Goal: Task Accomplishment & Management: Complete application form

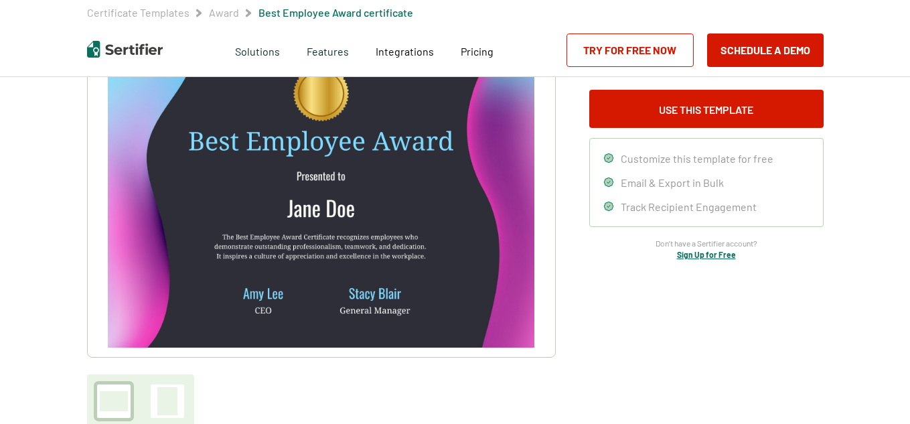
scroll to position [134, 0]
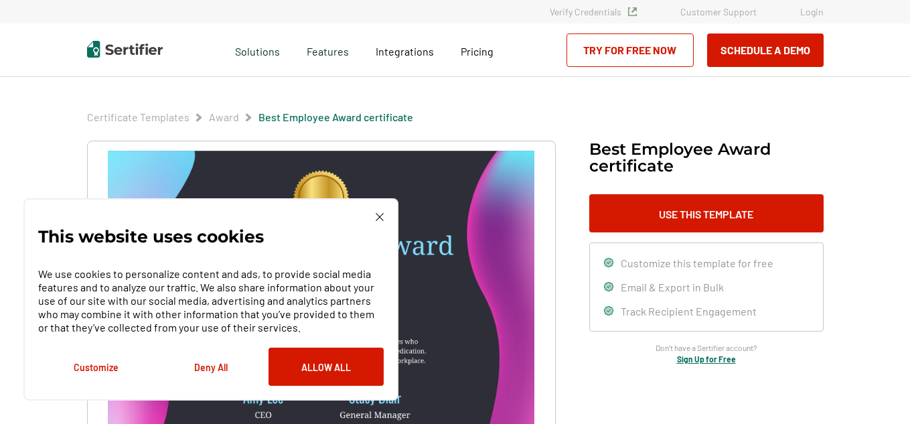
click at [376, 219] on img at bounding box center [380, 217] width 8 height 8
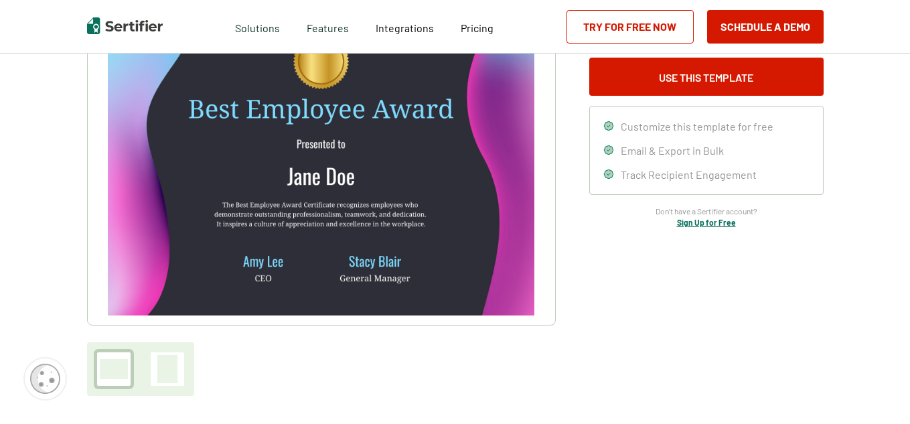
scroll to position [134, 0]
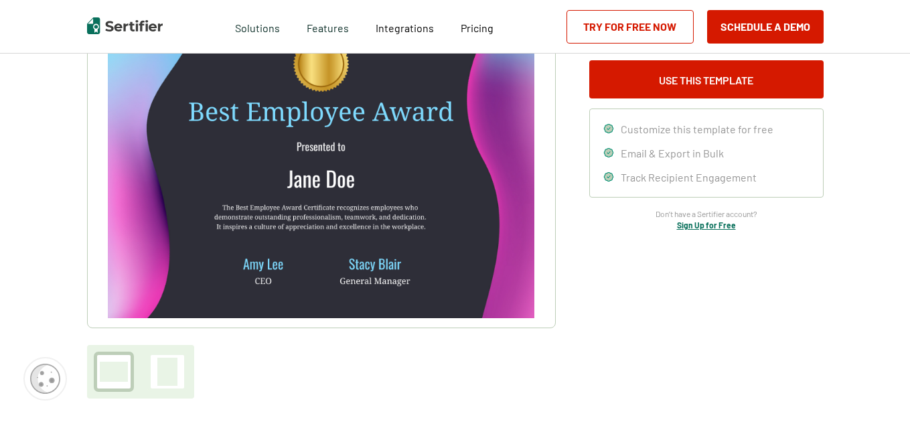
click at [355, 190] on img at bounding box center [321, 167] width 426 height 301
click at [623, 23] on link "Try for Free Now" at bounding box center [629, 26] width 127 height 33
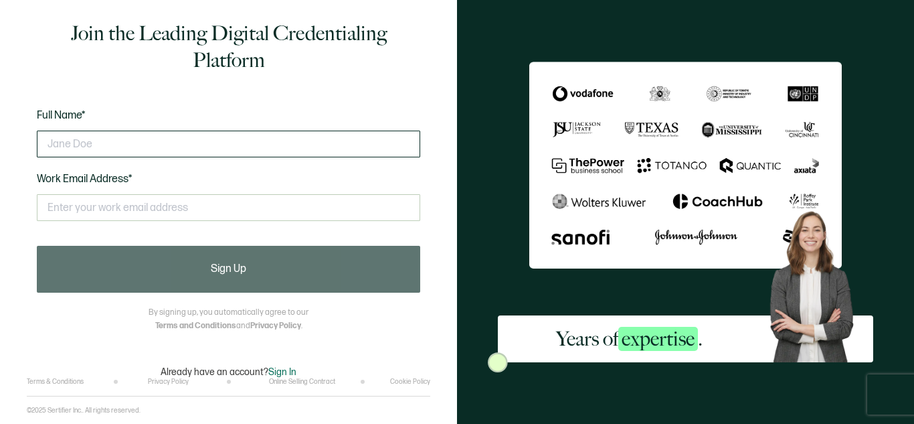
click at [228, 150] on input "text" at bounding box center [229, 144] width 384 height 27
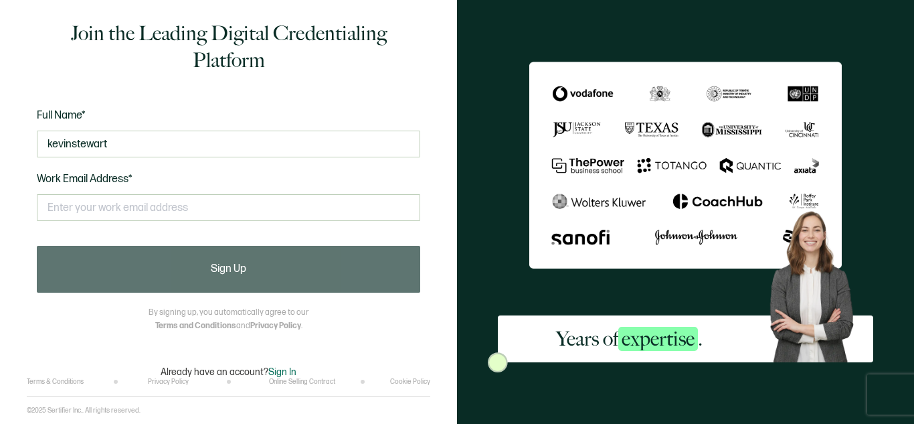
type input "kevinstewart"
click at [129, 222] on div "This doesn't look like a valid email." at bounding box center [229, 213] width 384 height 52
click at [118, 200] on input "text" at bounding box center [229, 207] width 384 height 27
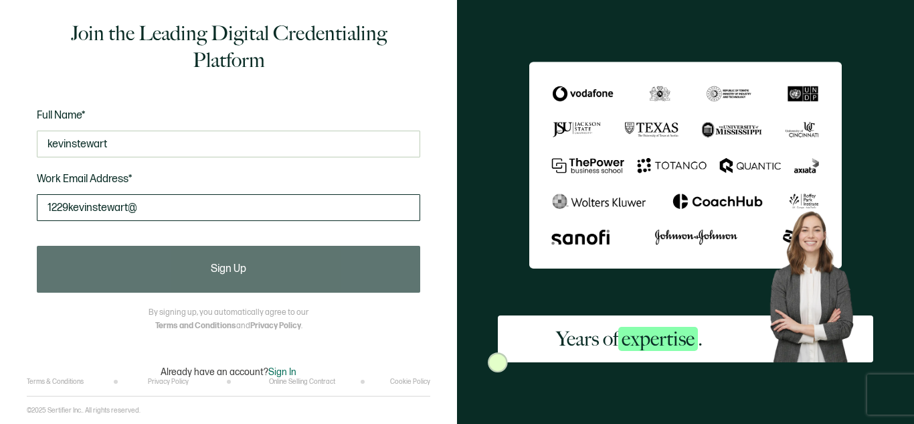
type input "[EMAIL_ADDRESS][DOMAIN_NAME]"
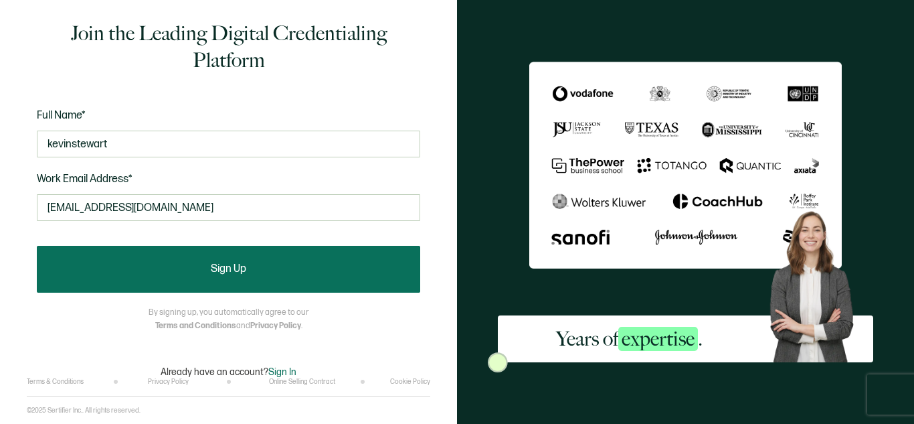
click at [208, 260] on button "Sign Up" at bounding box center [229, 269] width 384 height 47
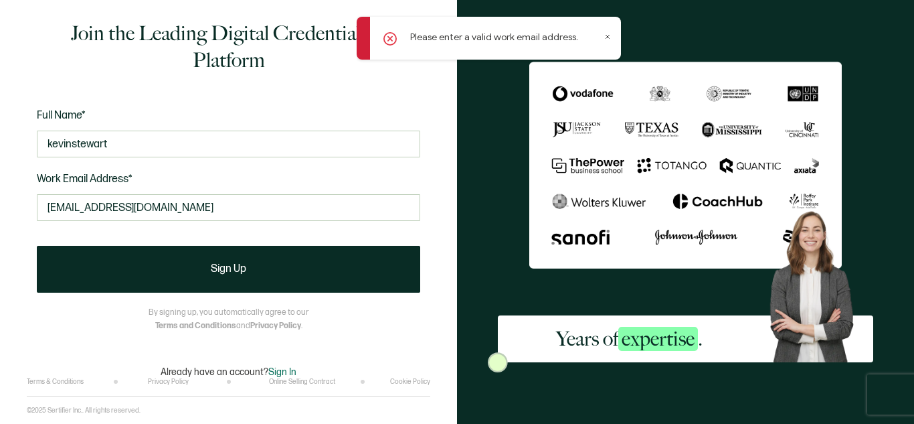
click at [108, 295] on div "Join the Leading Digital Credentialing Platform Full Name* kevinstewart Work Em…" at bounding box center [229, 198] width 404 height 357
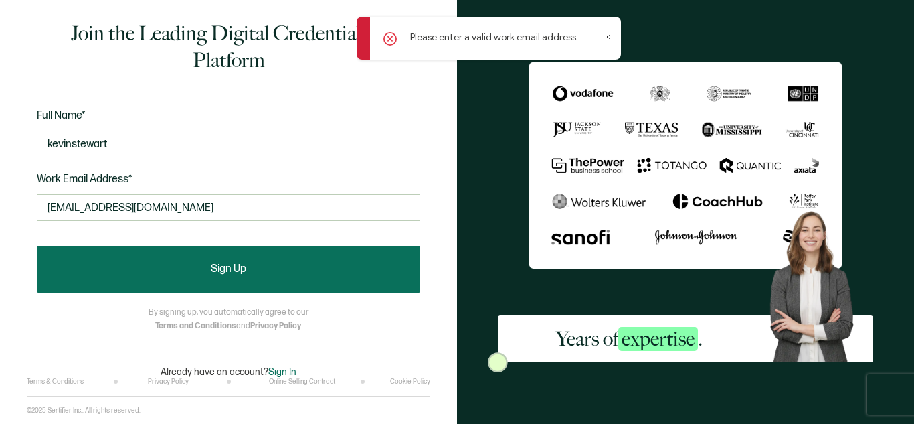
click at [178, 272] on button "Sign Up" at bounding box center [229, 269] width 384 height 47
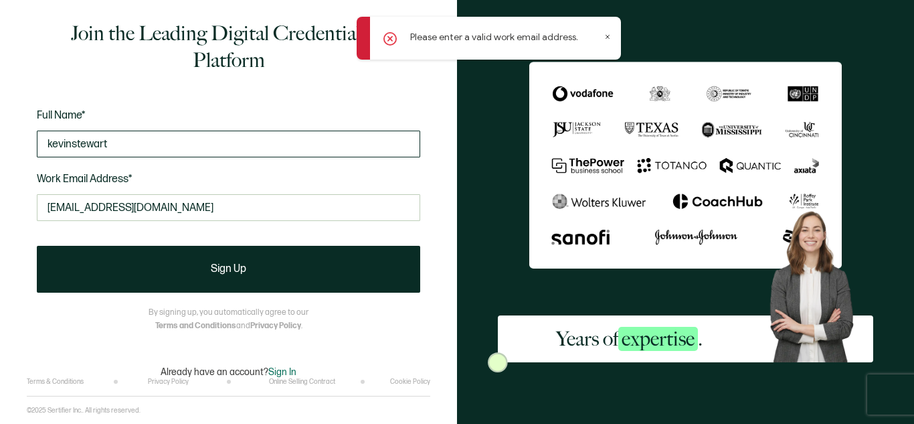
click at [120, 142] on input "kevinstewart" at bounding box center [229, 144] width 384 height 27
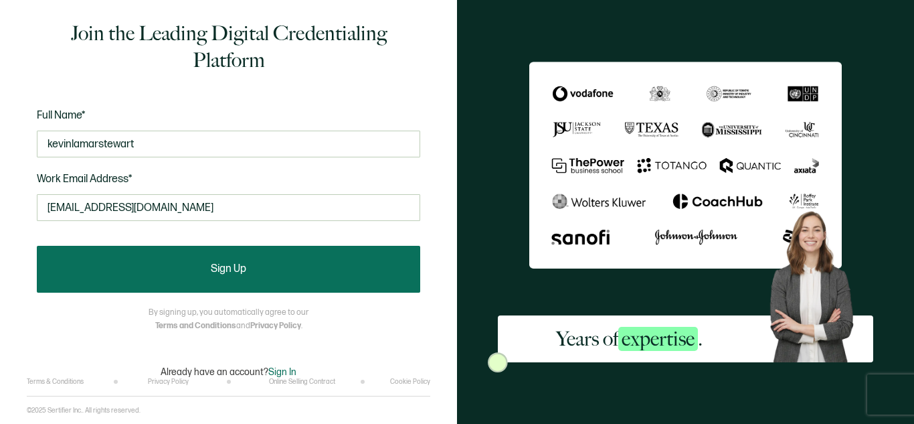
type input "kevinlamarstewart"
click at [163, 270] on button "Sign Up" at bounding box center [229, 269] width 384 height 47
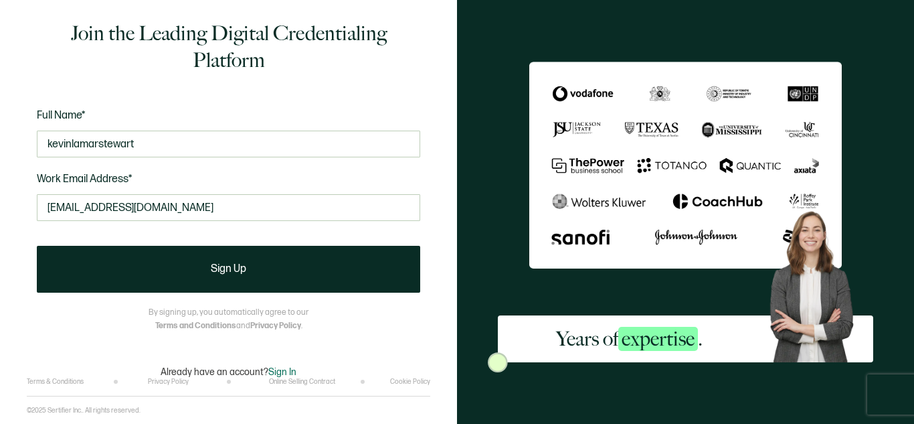
click at [216, 244] on form "Full Name* kevinlamarstewart Work Email Address* [EMAIL_ADDRESS][DOMAIN_NAME] T…" at bounding box center [229, 199] width 384 height 185
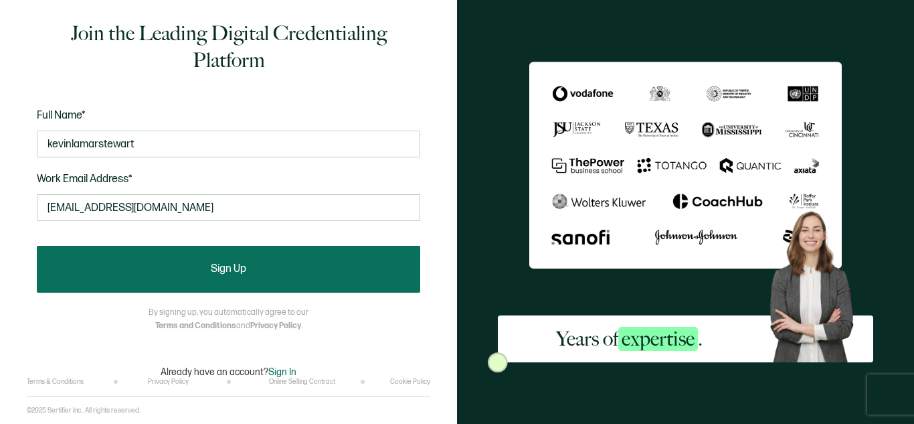
click at [203, 255] on button "Sign Up" at bounding box center [229, 269] width 384 height 47
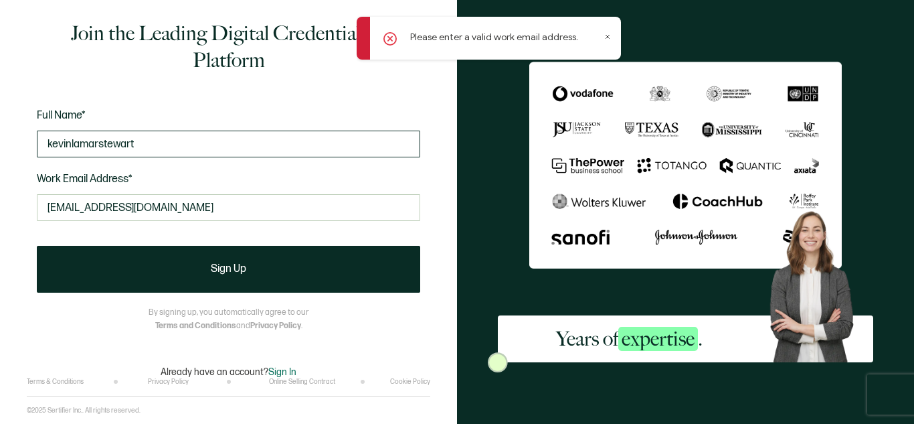
click at [156, 152] on input "kevinlamarstewart" at bounding box center [229, 144] width 384 height 27
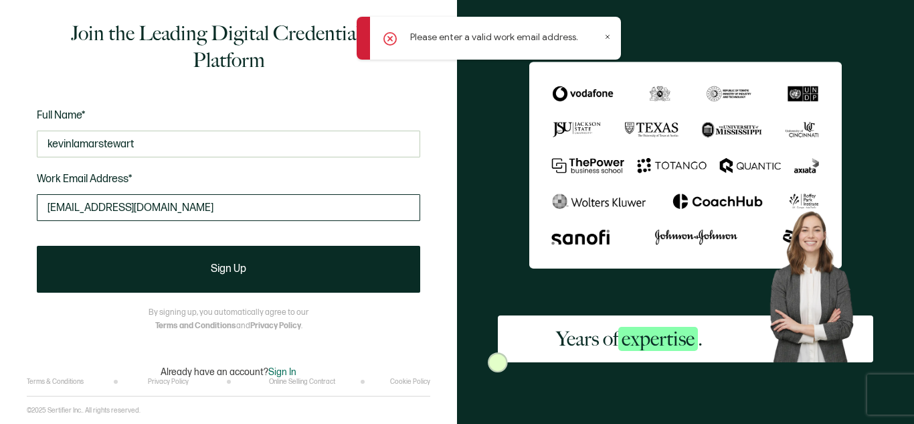
click at [224, 200] on input "[EMAIL_ADDRESS][DOMAIN_NAME]" at bounding box center [229, 207] width 384 height 27
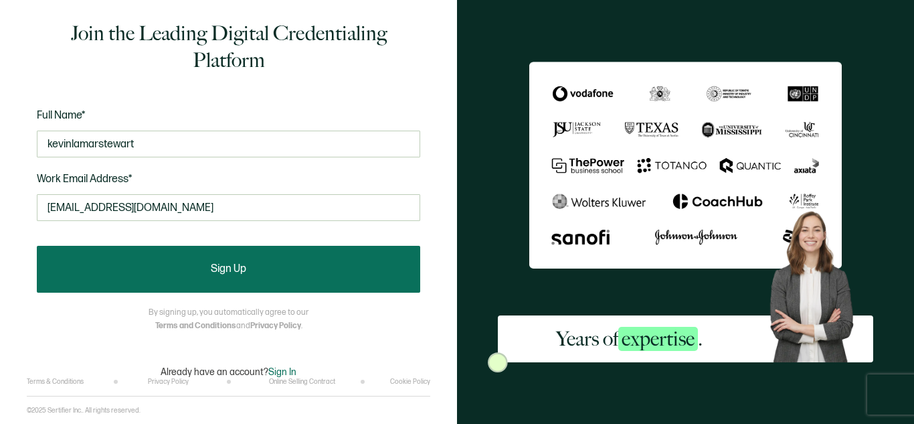
click at [80, 292] on button "Sign Up" at bounding box center [229, 269] width 384 height 47
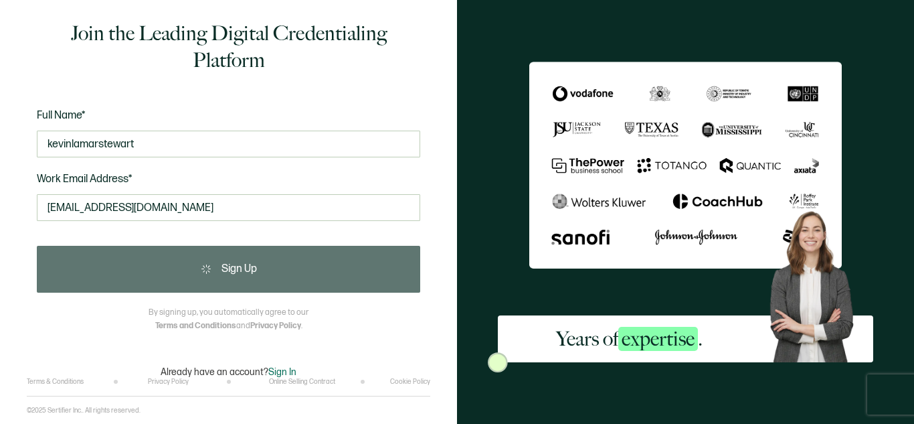
click at [85, 290] on div "Sign Up" at bounding box center [229, 269] width 384 height 47
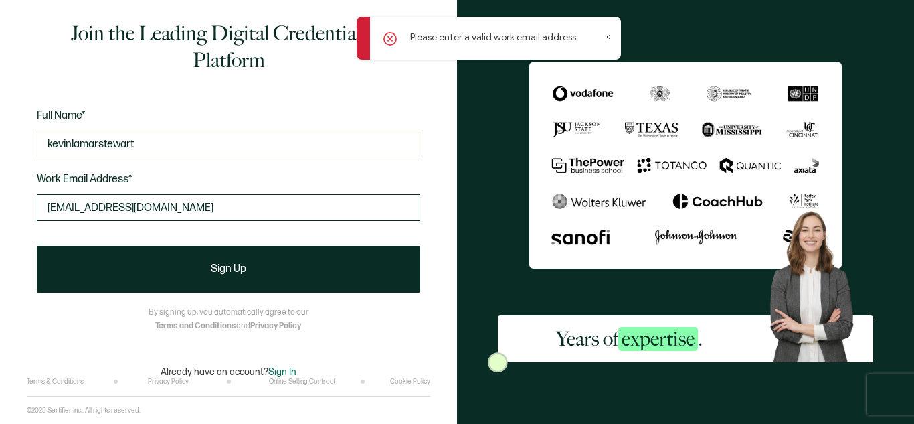
click at [197, 213] on input "[EMAIL_ADDRESS][DOMAIN_NAME]" at bounding box center [229, 207] width 384 height 27
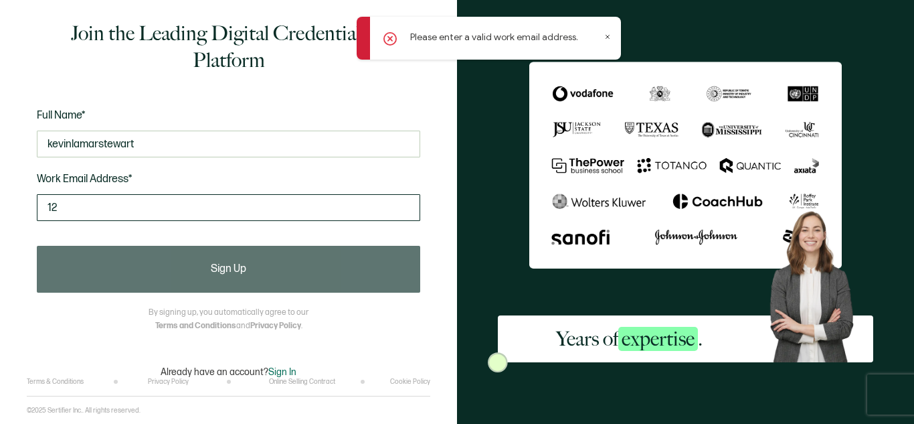
type input "1"
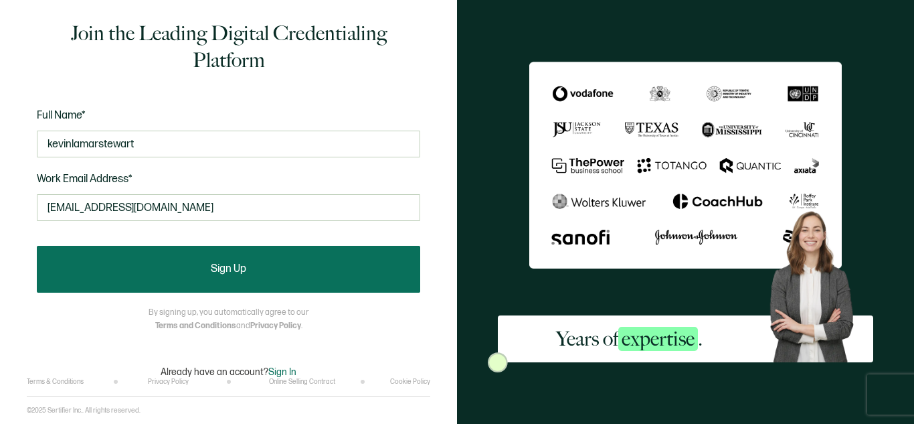
type input "[EMAIL_ADDRESS][DOMAIN_NAME]"
click at [165, 259] on button "Sign Up" at bounding box center [229, 269] width 384 height 47
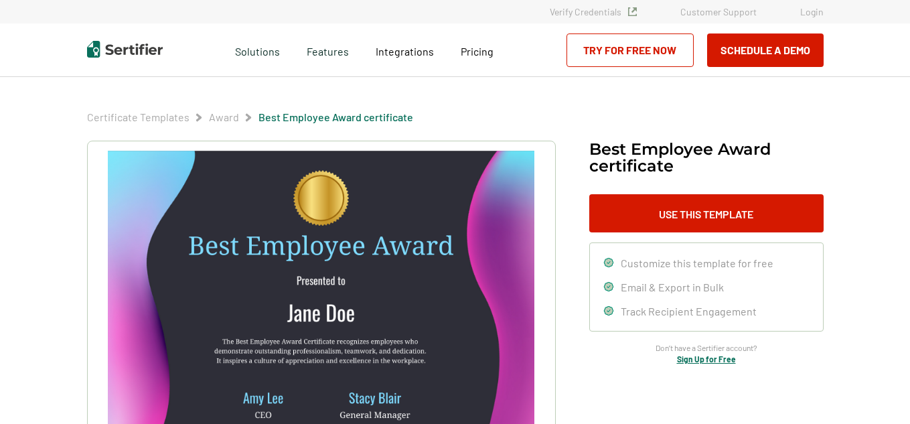
scroll to position [134, 0]
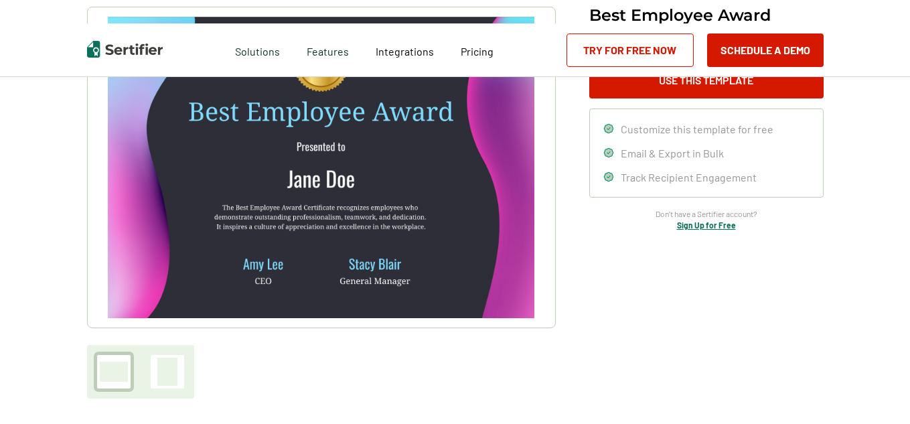
click at [98, 371] on div at bounding box center [114, 371] width 40 height 40
